Goal: Information Seeking & Learning: Learn about a topic

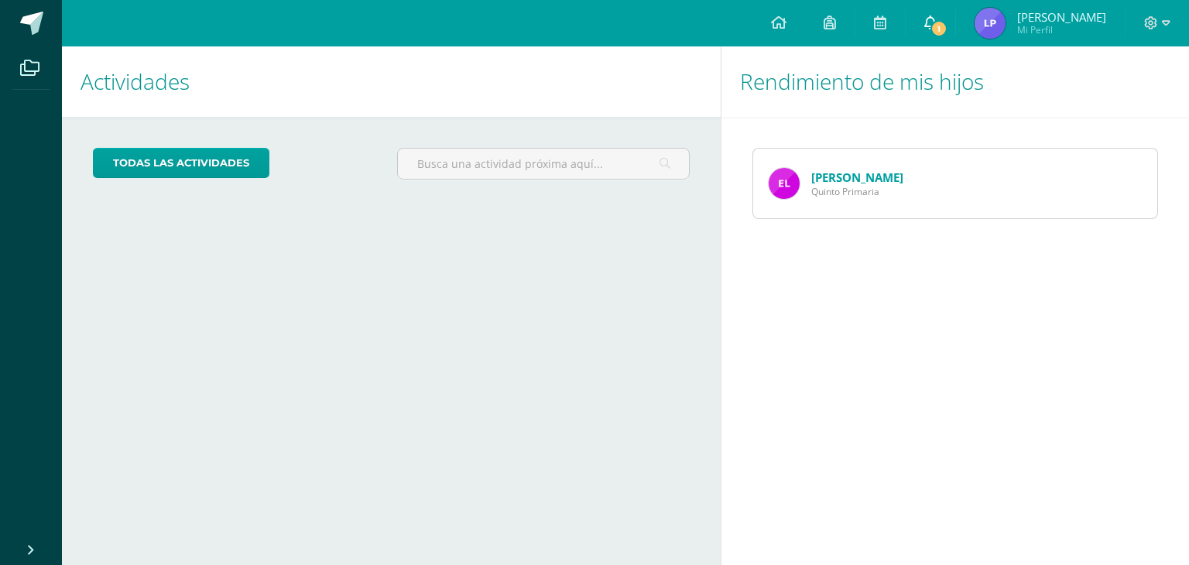
click at [941, 33] on link "1" at bounding box center [931, 23] width 50 height 46
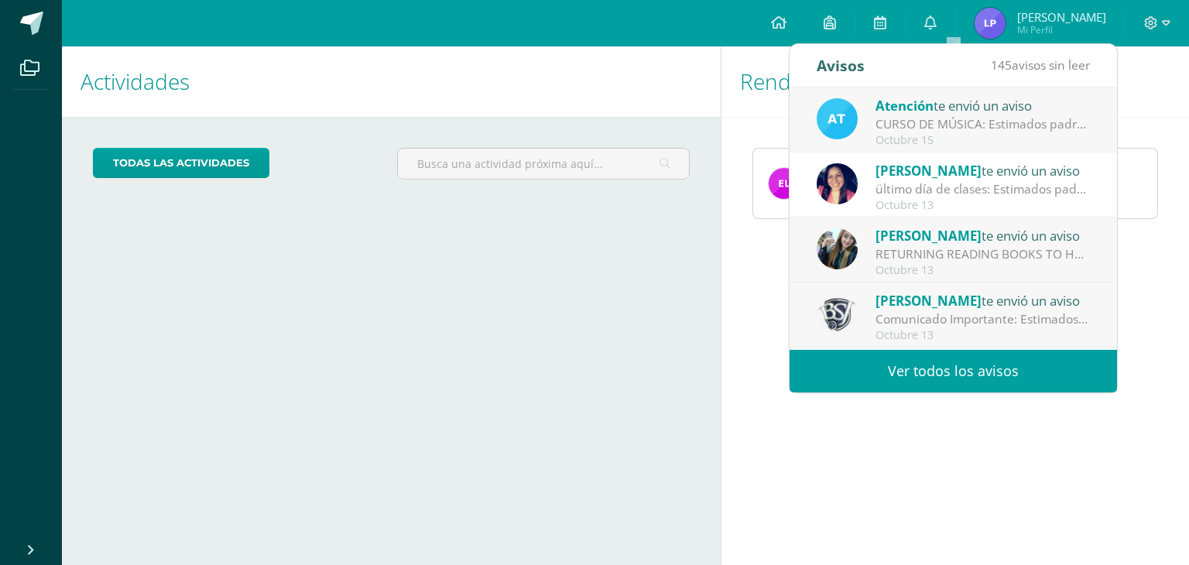
click at [882, 134] on div "Octubre 15" at bounding box center [983, 140] width 215 height 13
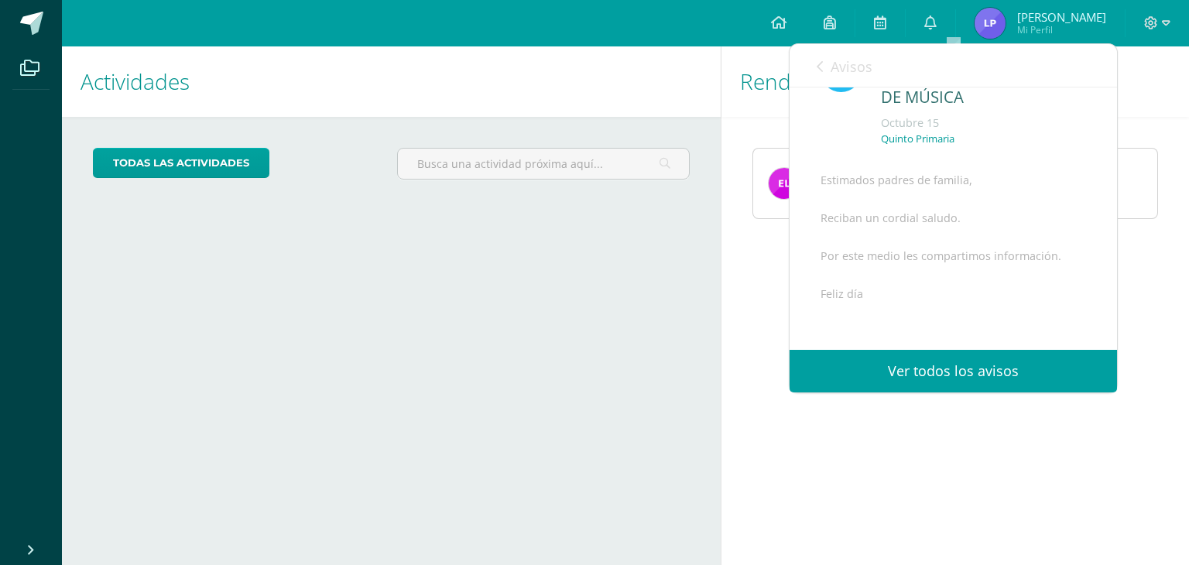
scroll to position [225, 0]
click at [869, 293] on span "Archivo Adjunto" at bounding box center [913, 301] width 106 height 29
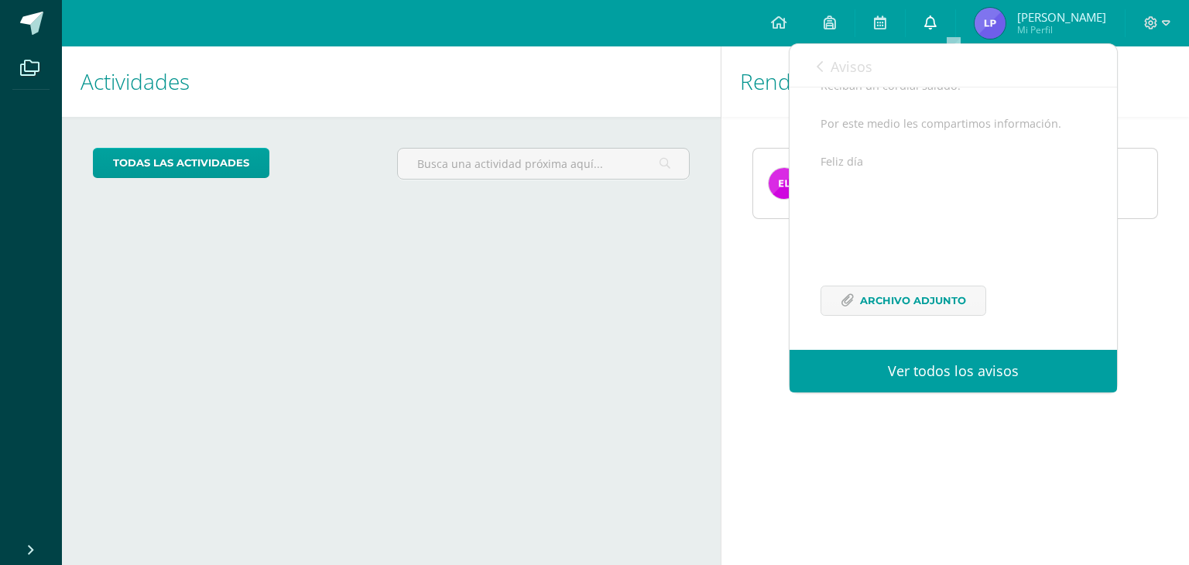
click at [946, 34] on link "0" at bounding box center [931, 23] width 50 height 46
click at [937, 23] on icon at bounding box center [931, 22] width 12 height 14
click at [815, 67] on div "Avisos 144 avisos sin leer Avisos" at bounding box center [954, 65] width 328 height 43
click at [818, 67] on icon at bounding box center [820, 66] width 6 height 12
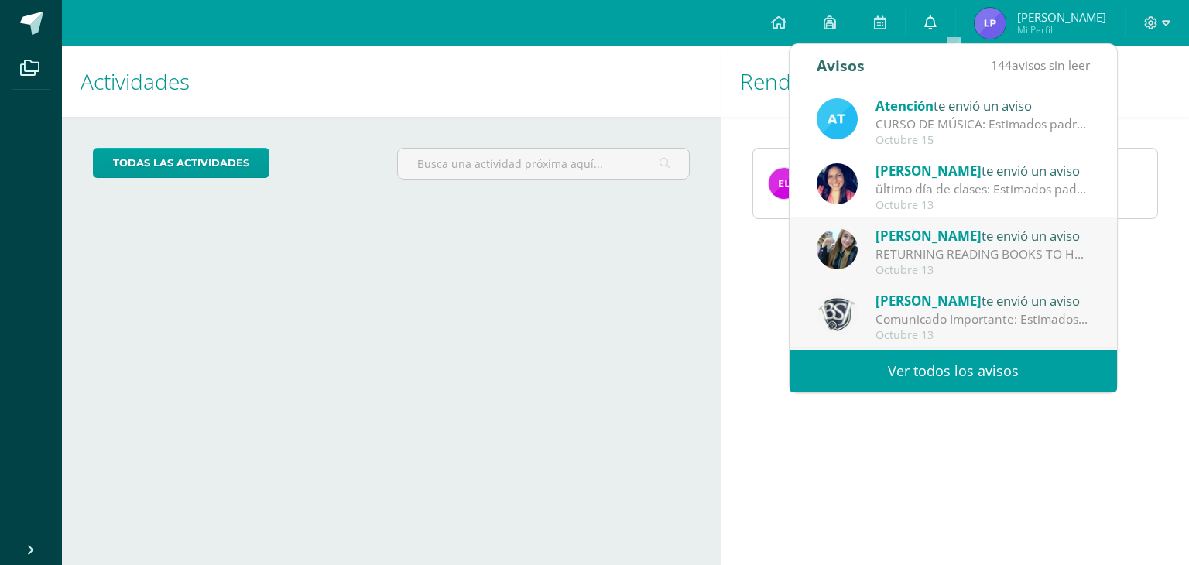
click at [937, 21] on icon at bounding box center [931, 22] width 12 height 14
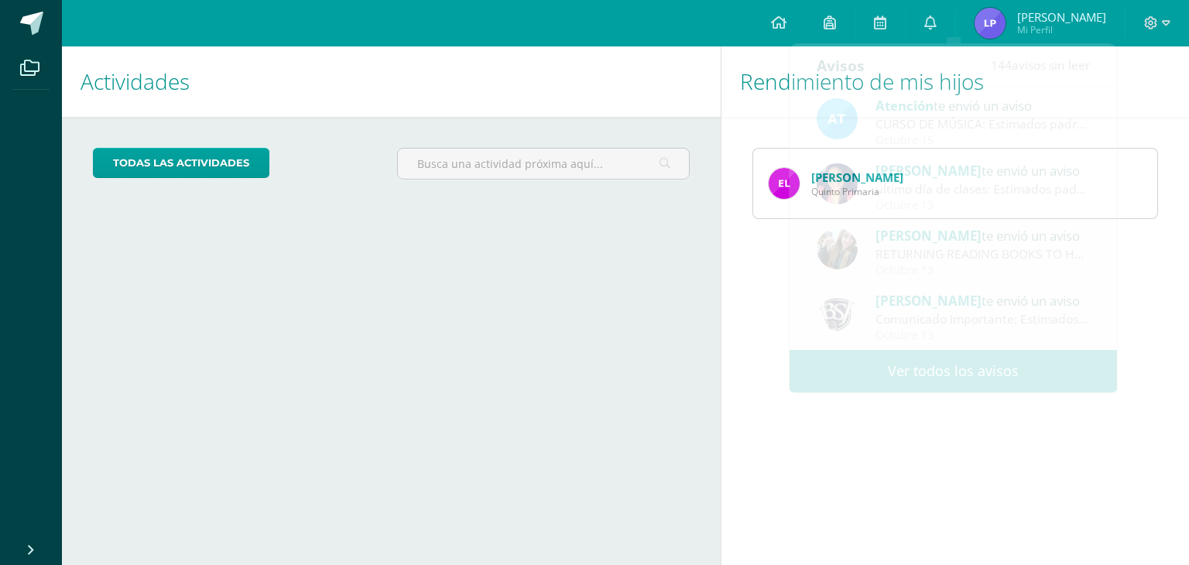
click at [757, 249] on div "Eduardo Linares Quinto Primaria" at bounding box center [956, 183] width 468 height 133
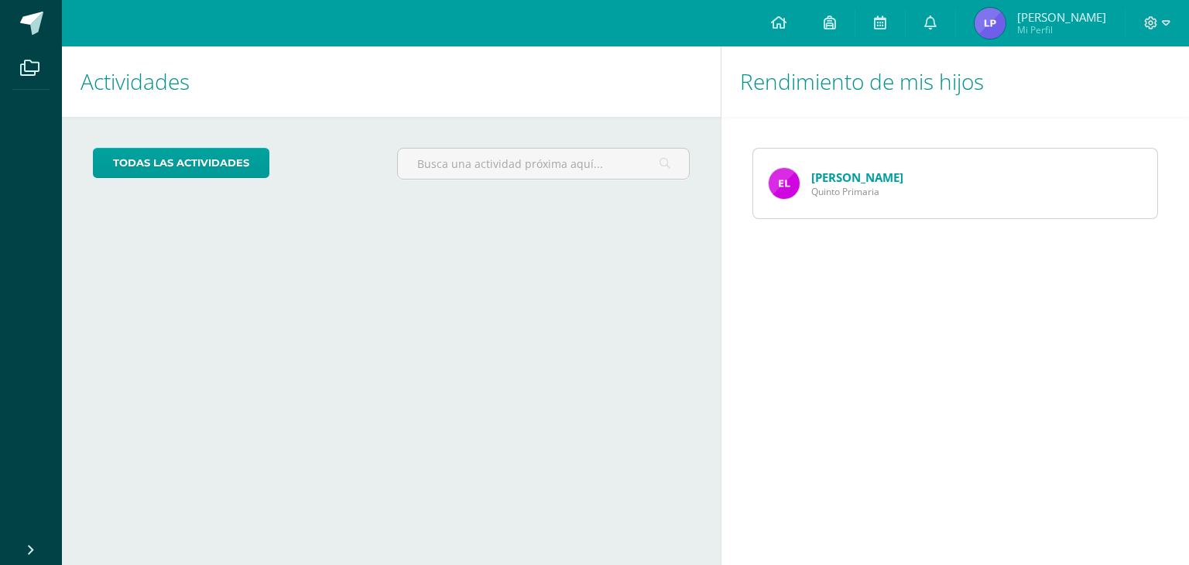
click at [838, 198] on div "Eduardo Linares Quinto Primaria" at bounding box center [836, 184] width 166 height 70
click at [775, 183] on img at bounding box center [784, 183] width 31 height 31
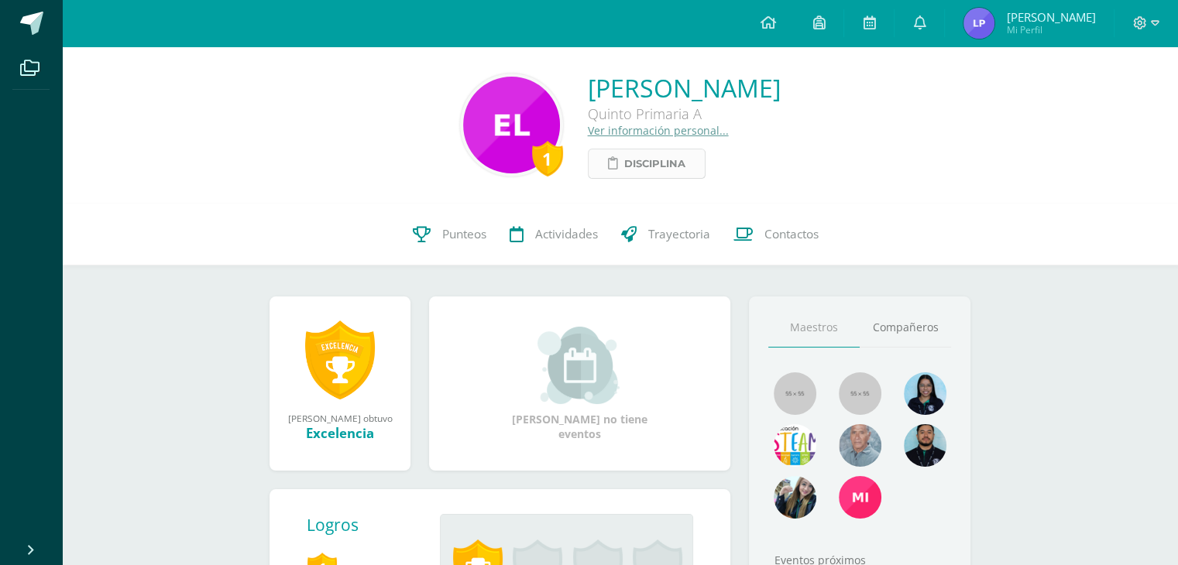
click at [624, 165] on span "Disciplina" at bounding box center [654, 163] width 61 height 29
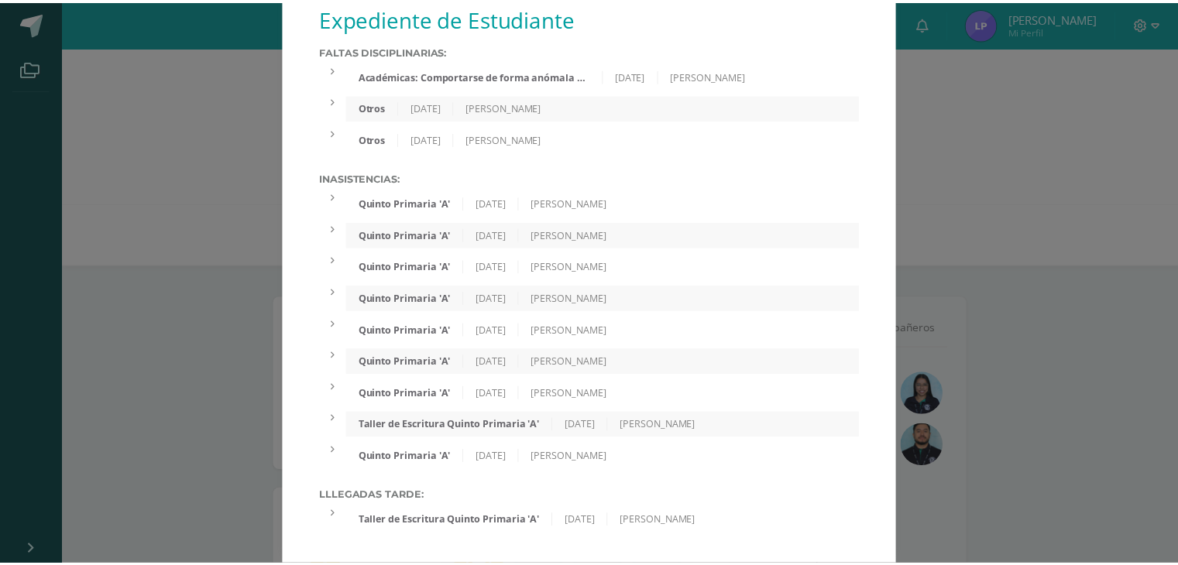
scroll to position [28, 0]
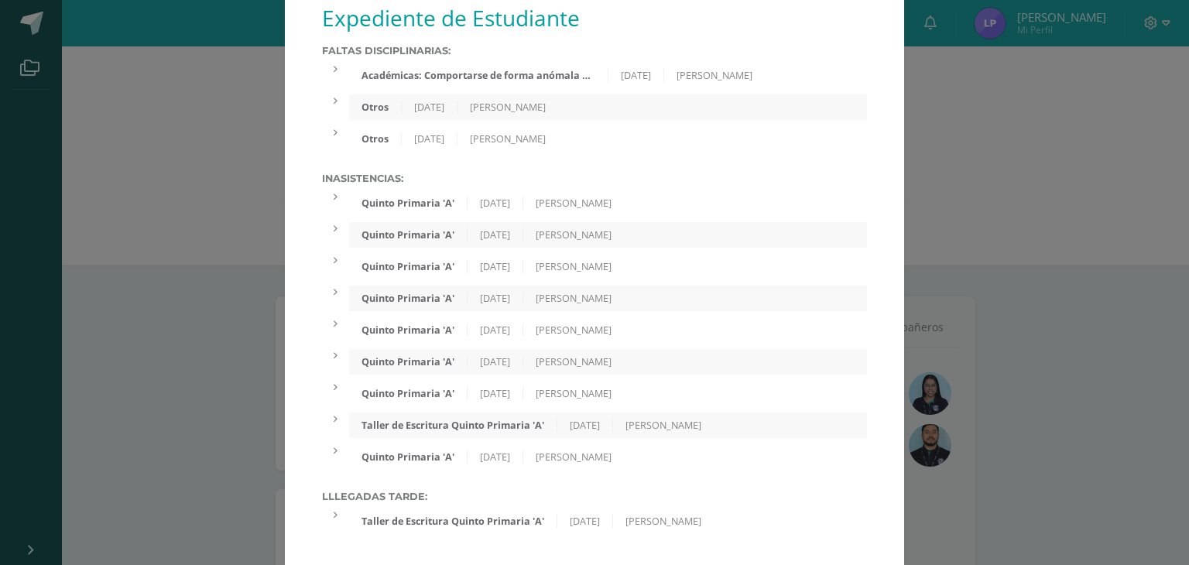
click at [393, 132] on div "Otros" at bounding box center [375, 138] width 53 height 13
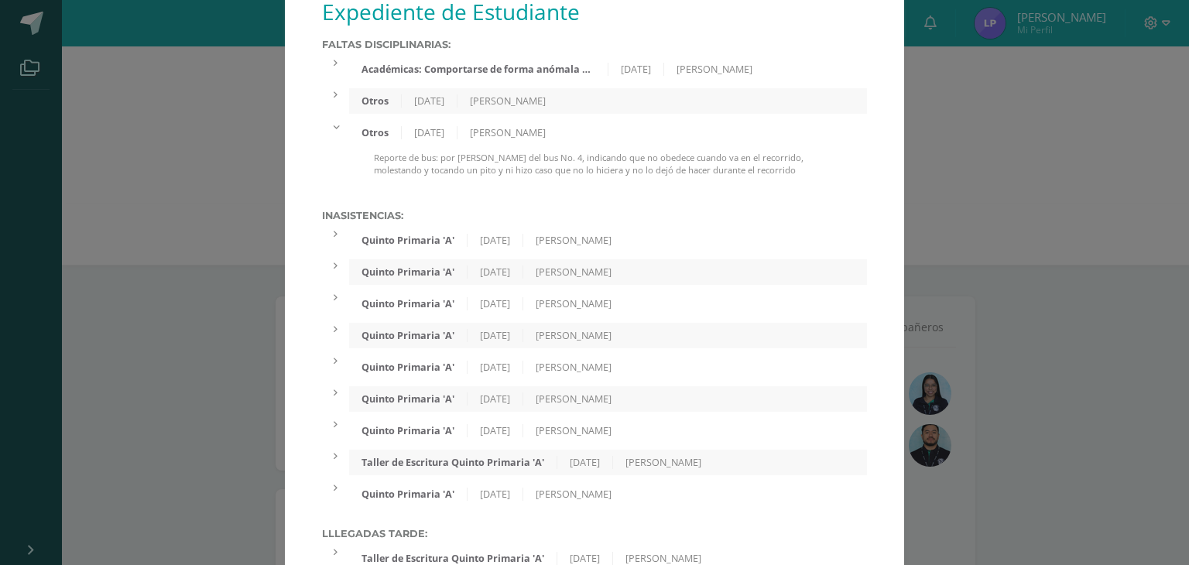
click at [438, 64] on div "Académicas: Comportarse de forma anómala en pruebas o exámenes." at bounding box center [478, 69] width 259 height 13
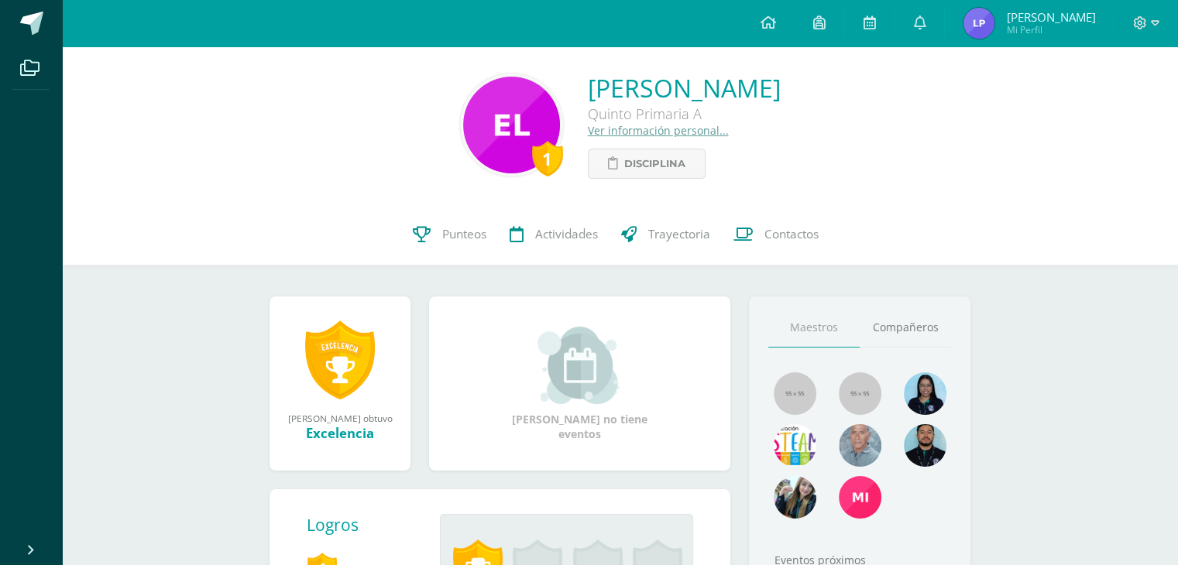
click at [184, 298] on div "1 Eduardo David Linares Perez Quinto Primaria A Ver información personal... Dis…" at bounding box center [620, 462] width 1116 height 833
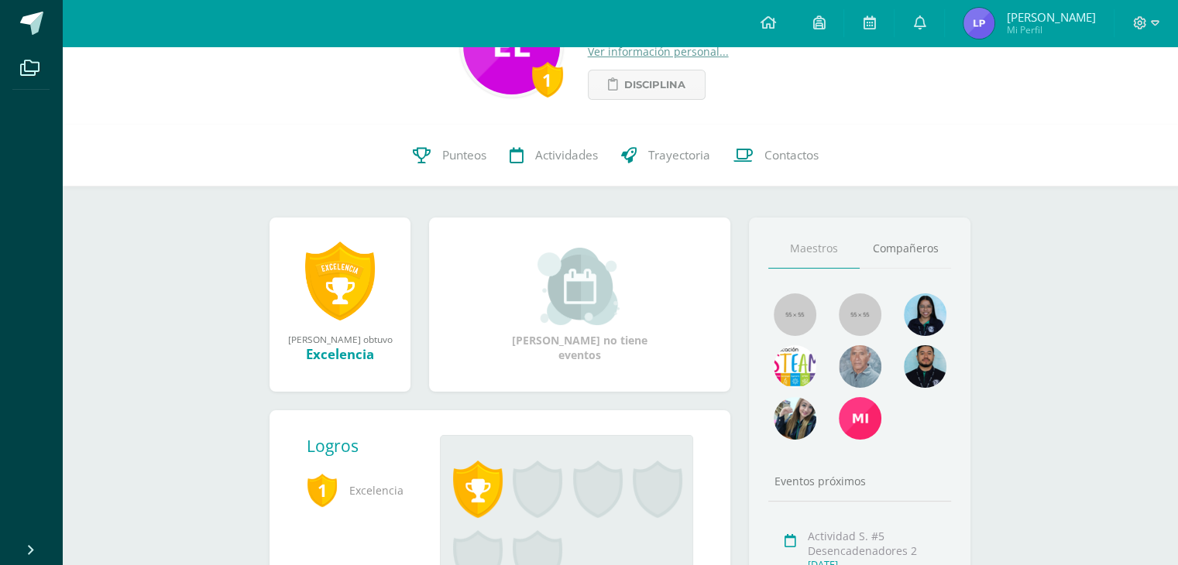
scroll to position [0, 0]
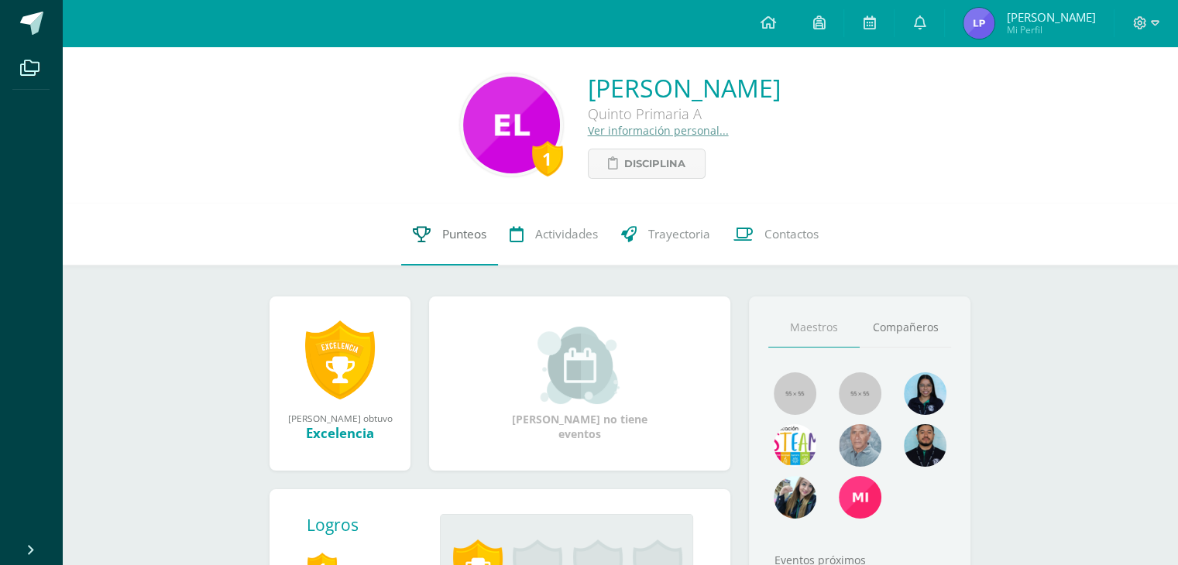
click at [475, 236] on span "Punteos" at bounding box center [464, 234] width 44 height 16
click at [554, 239] on span "Actividades" at bounding box center [566, 234] width 63 height 16
click at [598, 222] on link "Actividades" at bounding box center [554, 235] width 112 height 62
click at [685, 239] on span "Trayectoria" at bounding box center [679, 234] width 62 height 16
click at [764, 255] on link "Contactos" at bounding box center [776, 235] width 108 height 62
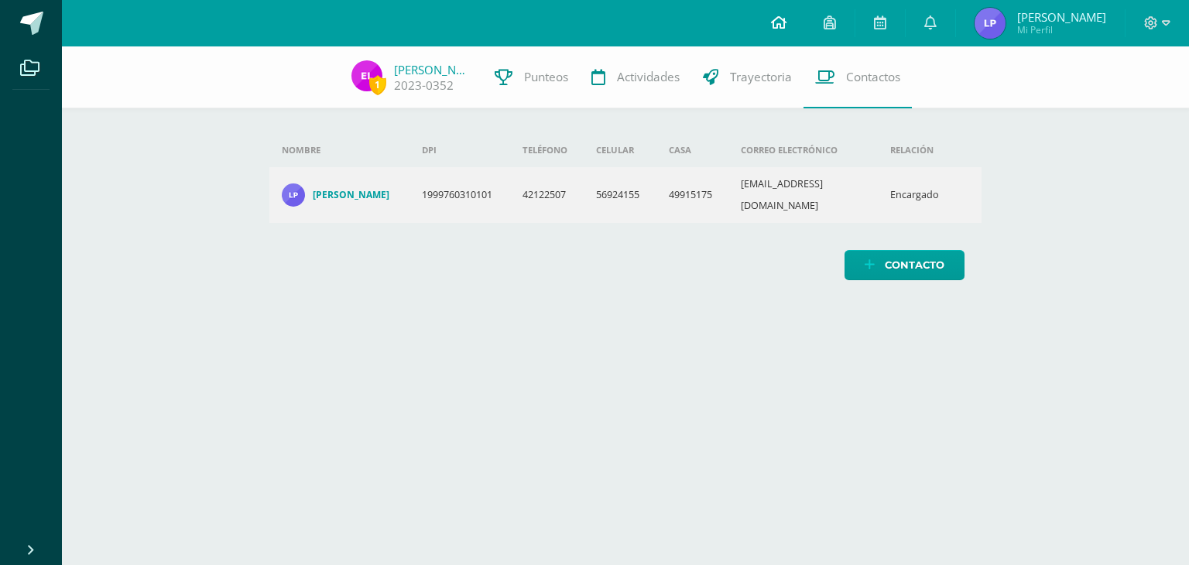
click at [787, 17] on icon at bounding box center [778, 22] width 15 height 14
click at [855, 29] on link at bounding box center [830, 23] width 50 height 46
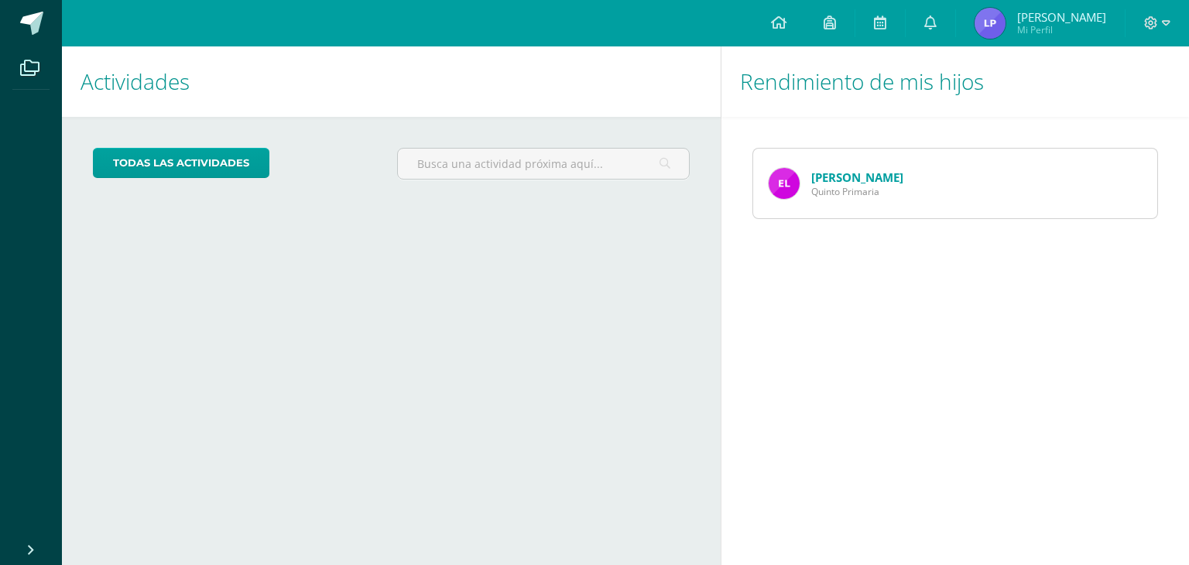
click at [635, 472] on div "Actividades Mis hijos todas las Actividades No tienes actividades Échale un vis…" at bounding box center [388, 305] width 665 height 519
click at [602, 335] on div "Actividades Mis hijos todas las Actividades No tienes actividades Échale un vis…" at bounding box center [388, 305] width 665 height 519
